Goal: Find specific page/section: Find specific page/section

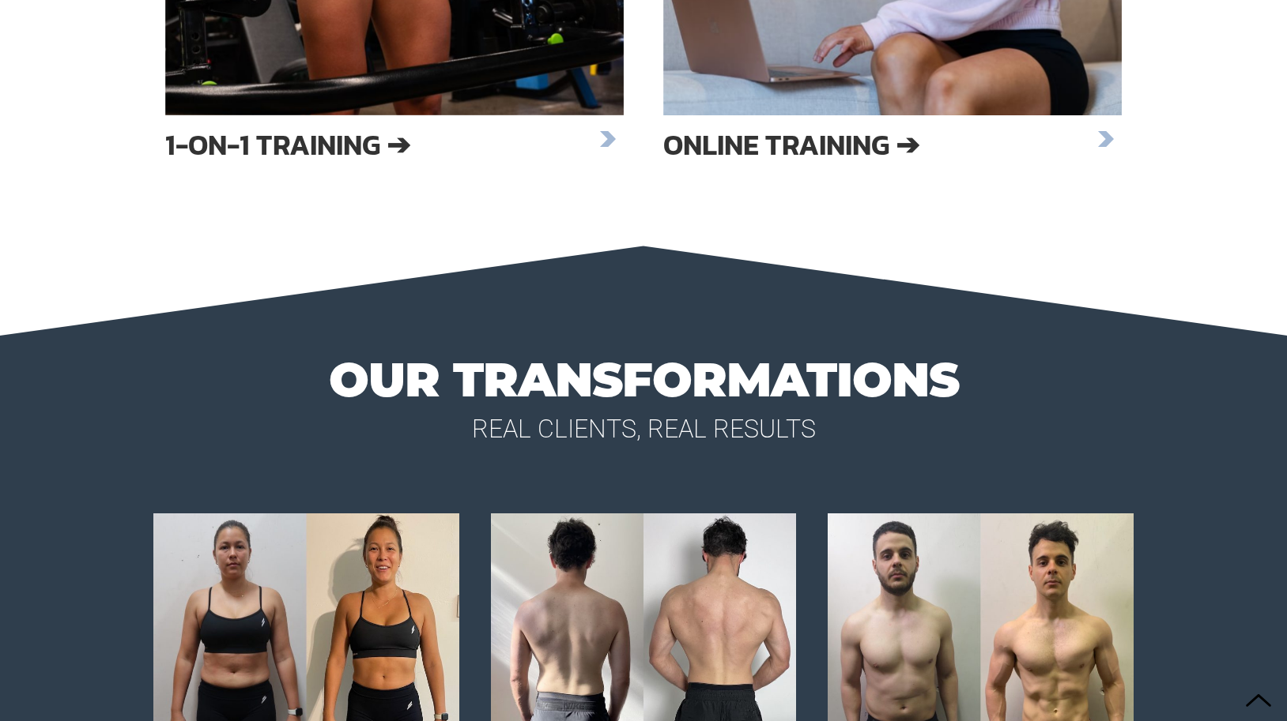
scroll to position [2782, 0]
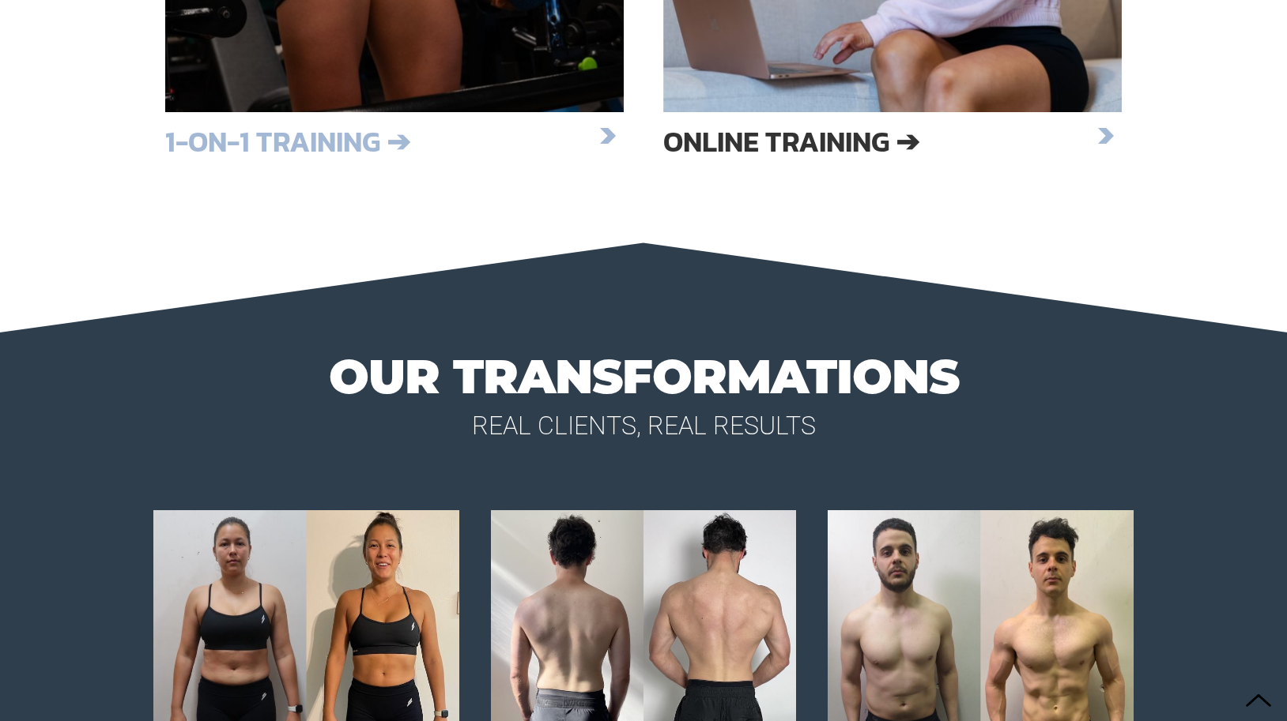
drag, startPoint x: 308, startPoint y: 129, endPoint x: 297, endPoint y: 147, distance: 21.3
click at [308, 129] on h3 "1-on-1 Training ➔" at bounding box center [378, 141] width 427 height 27
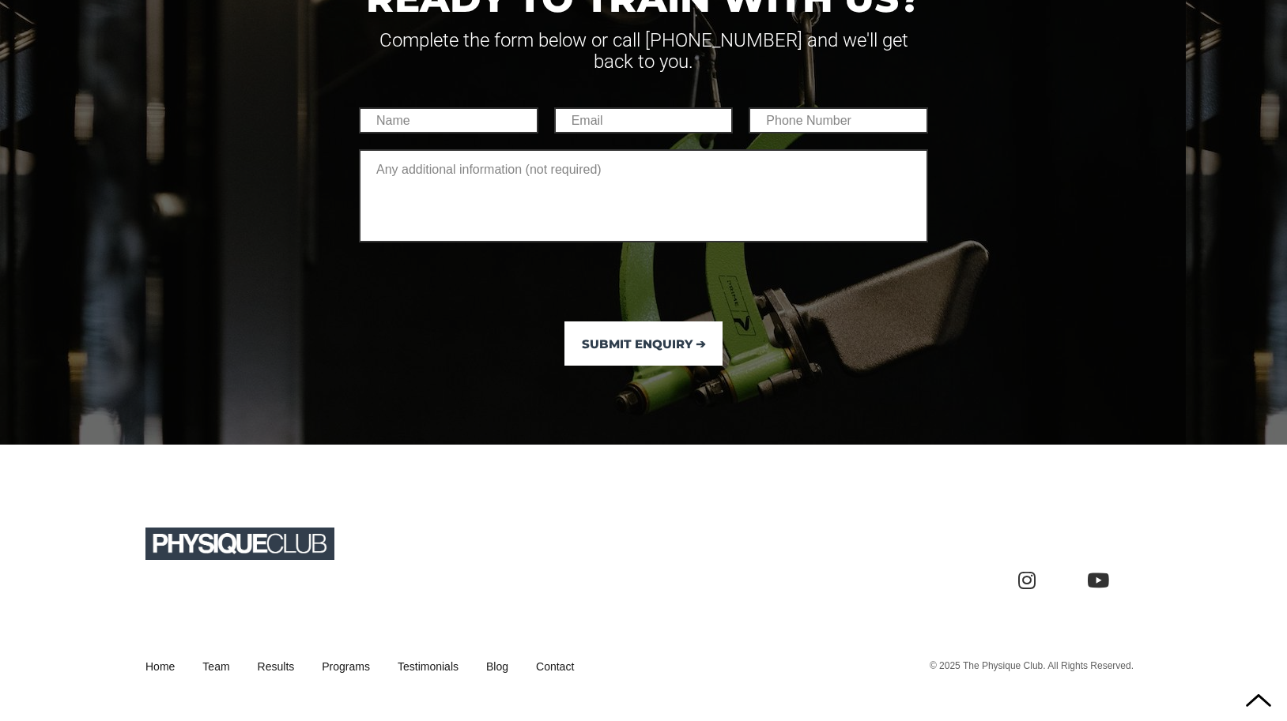
scroll to position [1830, 0]
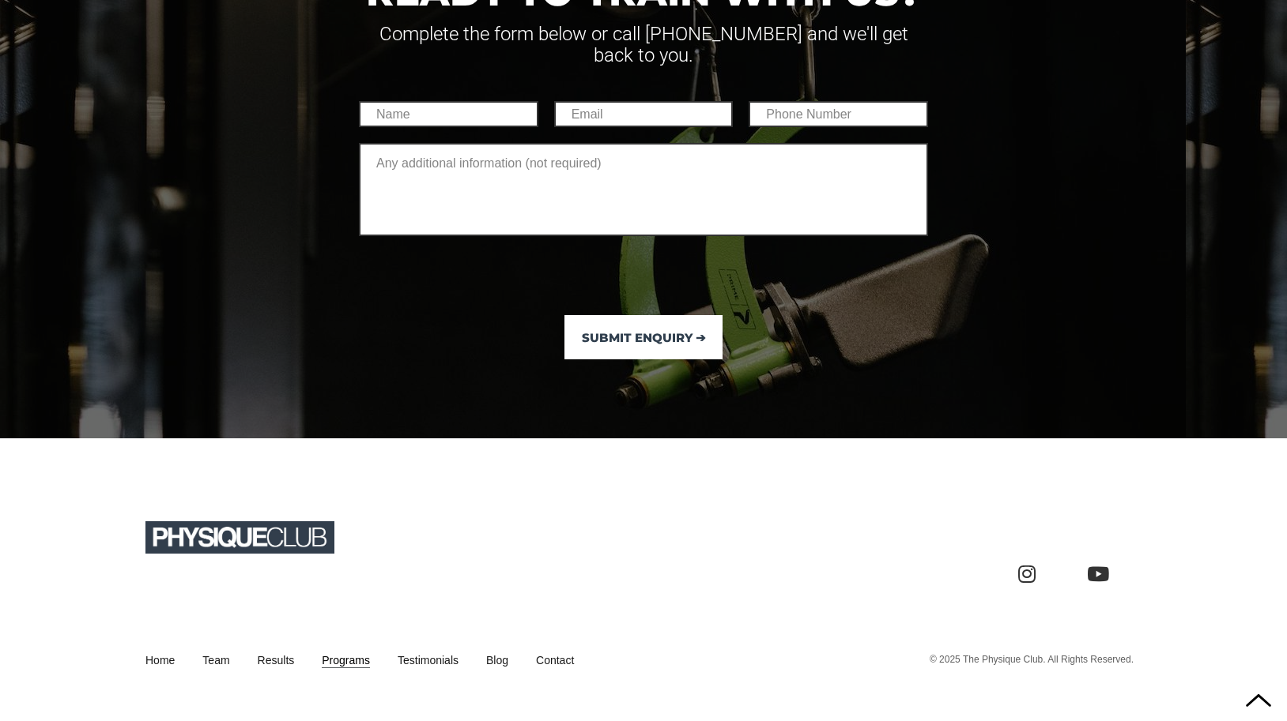
click at [341, 653] on link "Programs" at bounding box center [346, 661] width 48 height 16
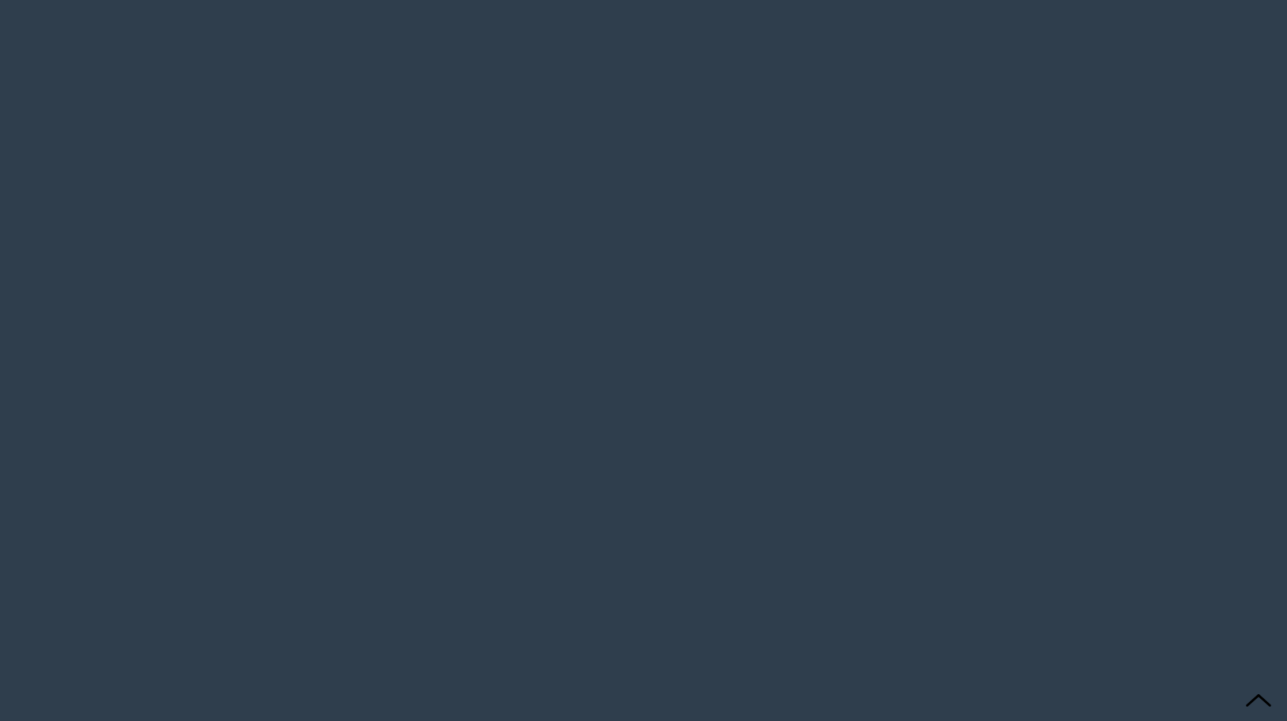
scroll to position [3416, 0]
